Goal: Transaction & Acquisition: Purchase product/service

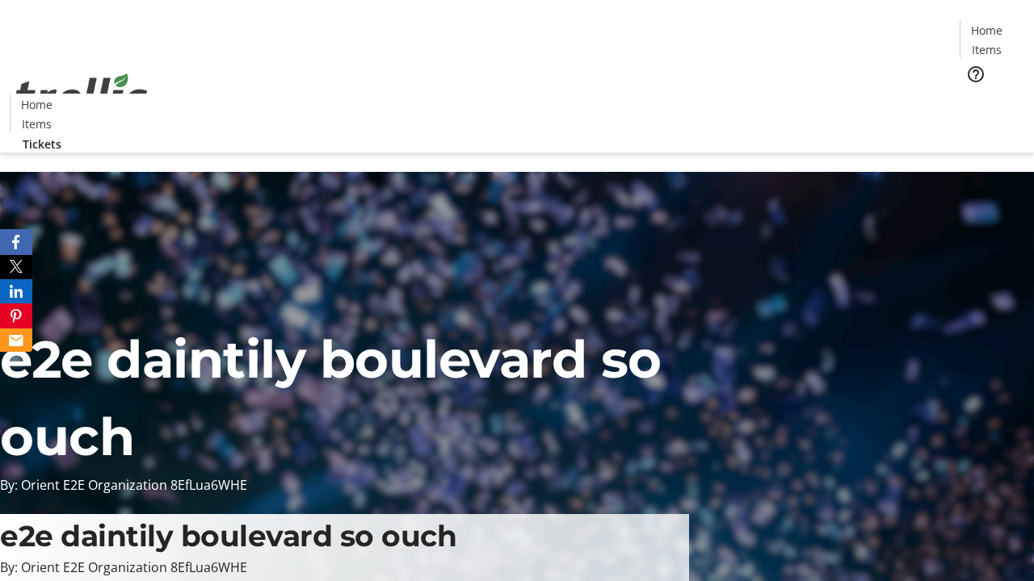
click at [972, 94] on span "Tickets" at bounding box center [991, 102] width 39 height 17
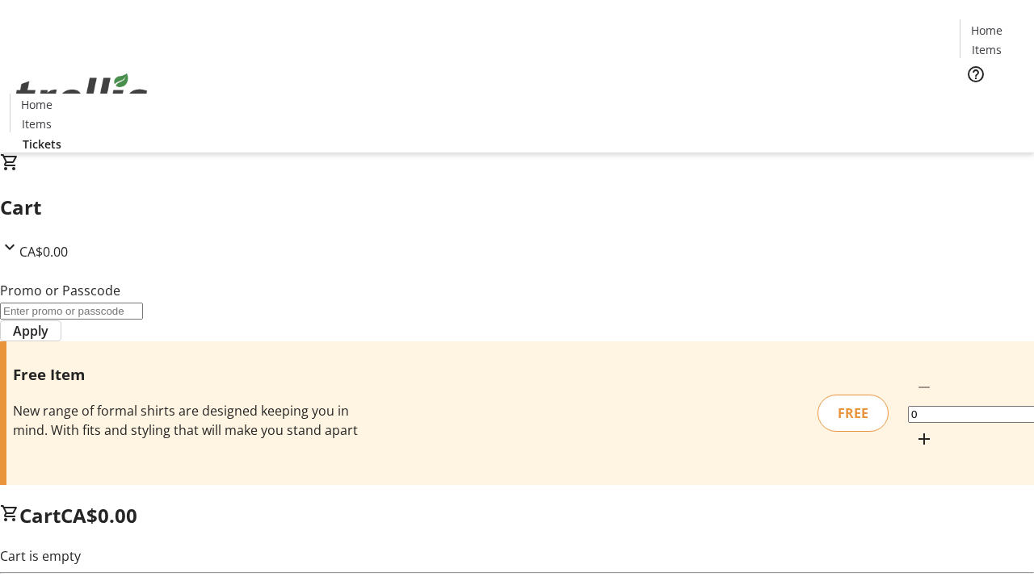
click at [914, 430] on mat-icon "Increment by one" at bounding box center [923, 439] width 19 height 19
type input "1"
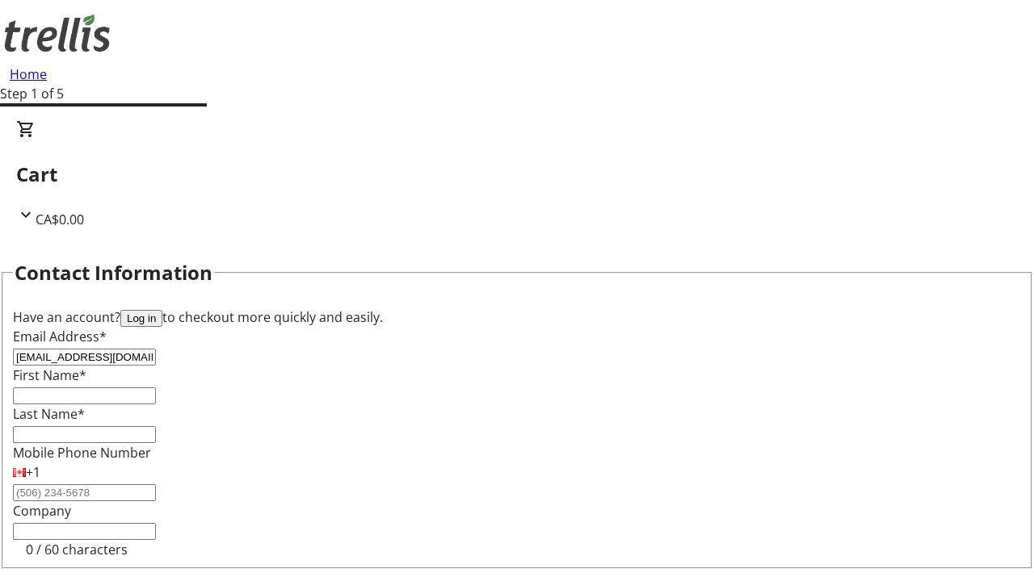
type input "[EMAIL_ADDRESS][DOMAIN_NAME]"
type input "Tad"
type input "[PERSON_NAME]"
